Goal: Task Accomplishment & Management: Use online tool/utility

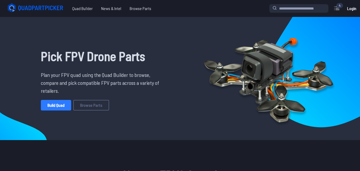
click at [54, 103] on link "Build Quad" at bounding box center [56, 105] width 30 height 11
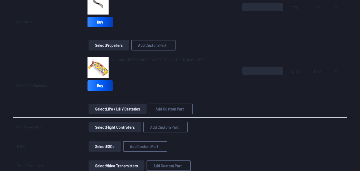
scroll to position [218, 0]
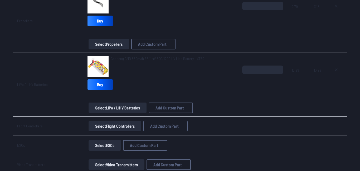
click at [111, 126] on button "Select Flight Controllers" at bounding box center [115, 126] width 53 height 11
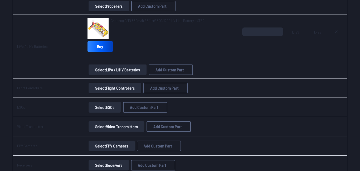
scroll to position [260, 0]
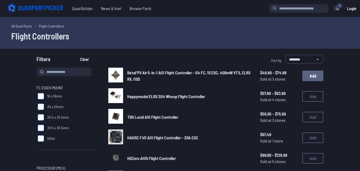
click at [314, 74] on button "Add" at bounding box center [313, 75] width 21 height 11
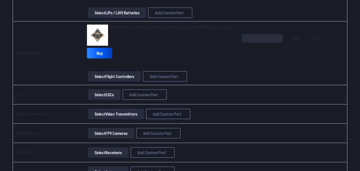
scroll to position [314, 0]
click at [112, 93] on button "Select ESCs" at bounding box center [104, 94] width 32 height 11
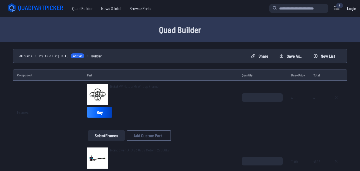
scroll to position [314, 0]
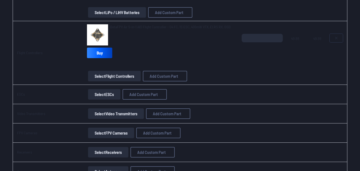
click at [335, 36] on icon at bounding box center [336, 38] width 4 height 4
type textarea "**********"
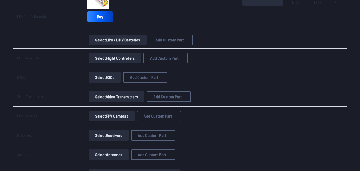
scroll to position [278, 0]
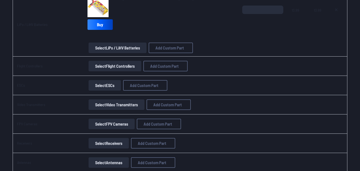
click at [113, 66] on button "Select Flight Controllers" at bounding box center [115, 66] width 53 height 11
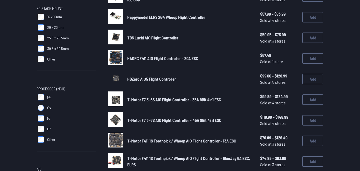
scroll to position [43, 0]
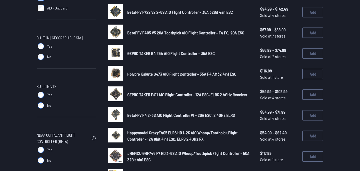
scroll to position [288, 0]
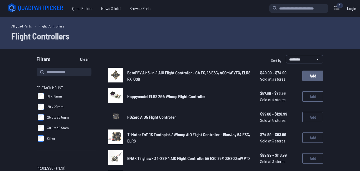
click at [315, 75] on button "Add" at bounding box center [313, 75] width 21 height 11
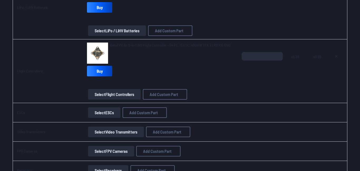
scroll to position [296, 0]
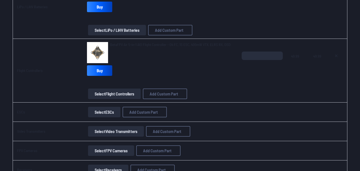
click at [208, 47] on link "BetaFPV Air 5-in-1 AIO Flight Controller - G4 FC, 1S ESC, 400mW VTX, ELRS RX, O…" at bounding box center [170, 44] width 121 height 5
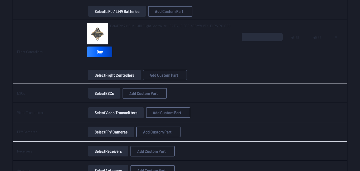
scroll to position [317, 0]
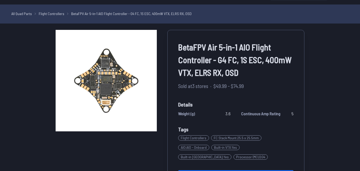
scroll to position [13, 0]
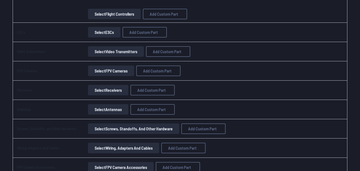
scroll to position [377, 0]
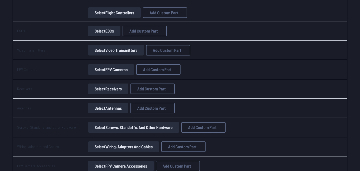
click at [103, 69] on button "Select FPV Cameras" at bounding box center [111, 69] width 46 height 11
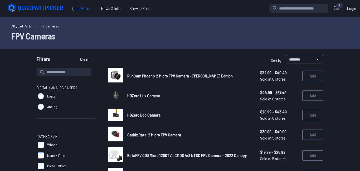
click at [83, 11] on span "Quad Builder" at bounding box center [82, 8] width 29 height 11
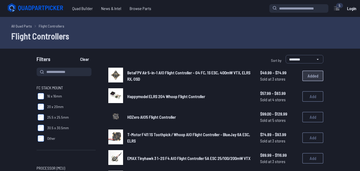
scroll to position [288, 0]
